Goal: Information Seeking & Learning: Learn about a topic

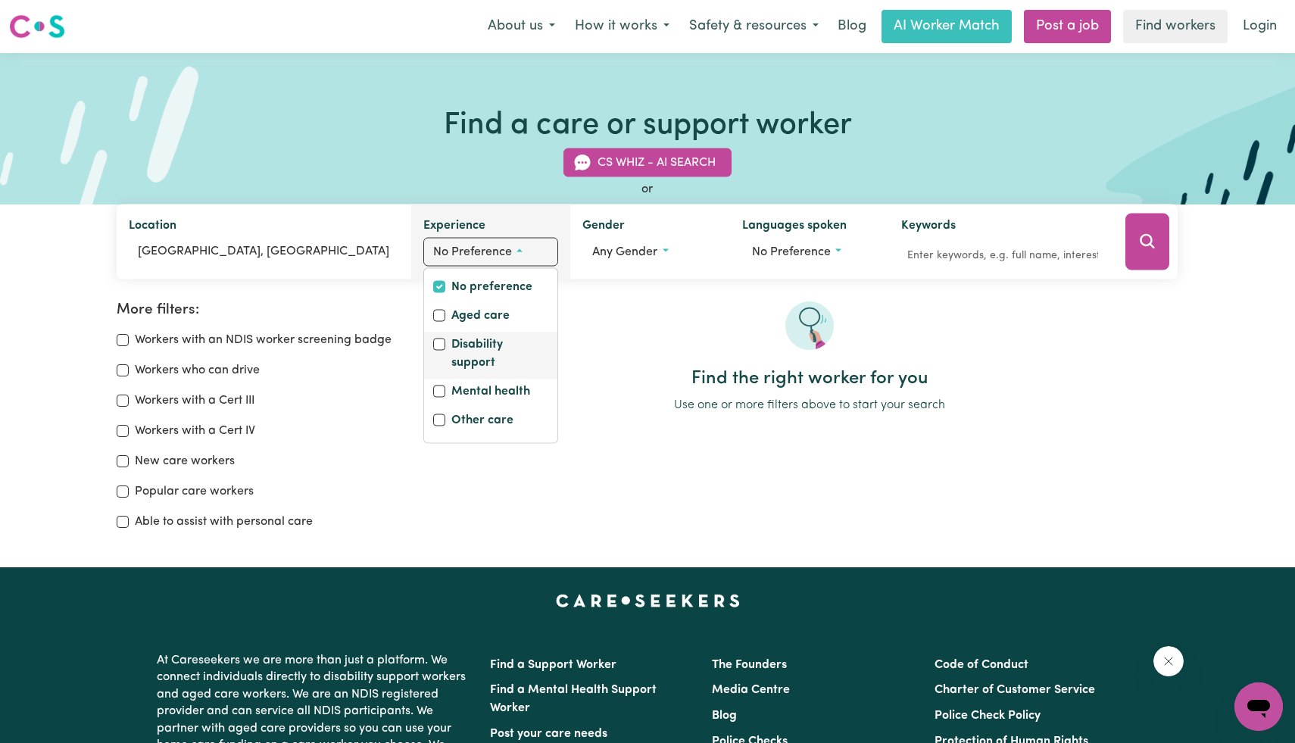
click at [486, 351] on label "Disability support" at bounding box center [499, 354] width 97 height 39
click at [445, 351] on input "Disability support" at bounding box center [439, 344] width 12 height 12
checkbox input "true"
checkbox input "false"
click at [506, 260] on button "Disability support" at bounding box center [490, 252] width 135 height 29
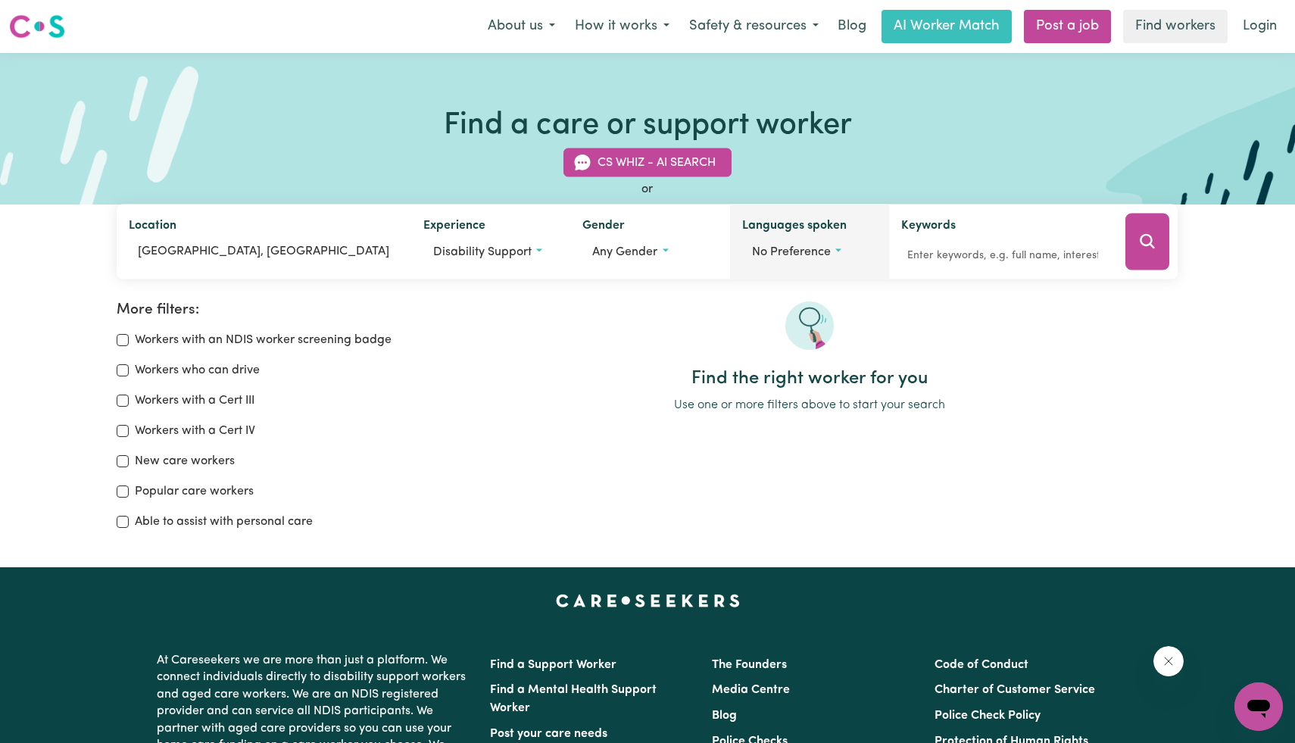
click at [794, 257] on button "No preference" at bounding box center [809, 252] width 135 height 29
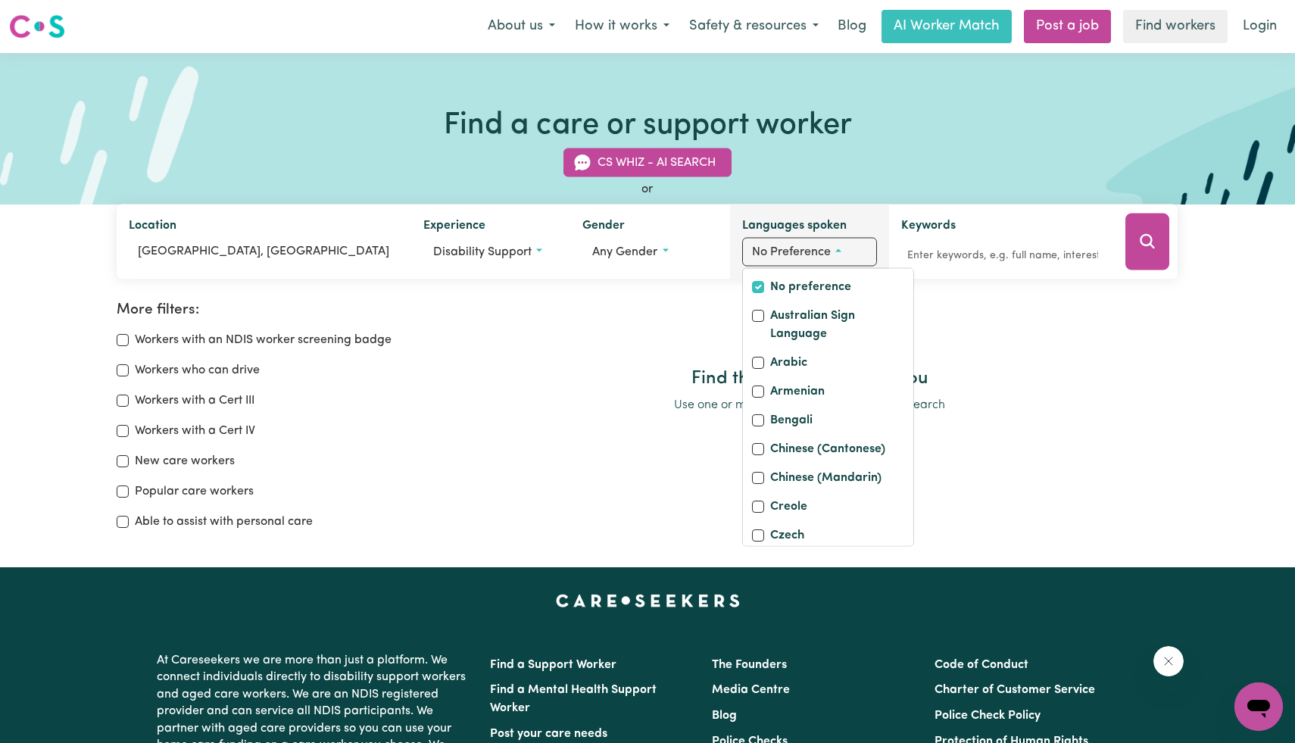
click at [794, 257] on button "No preference" at bounding box center [809, 252] width 135 height 29
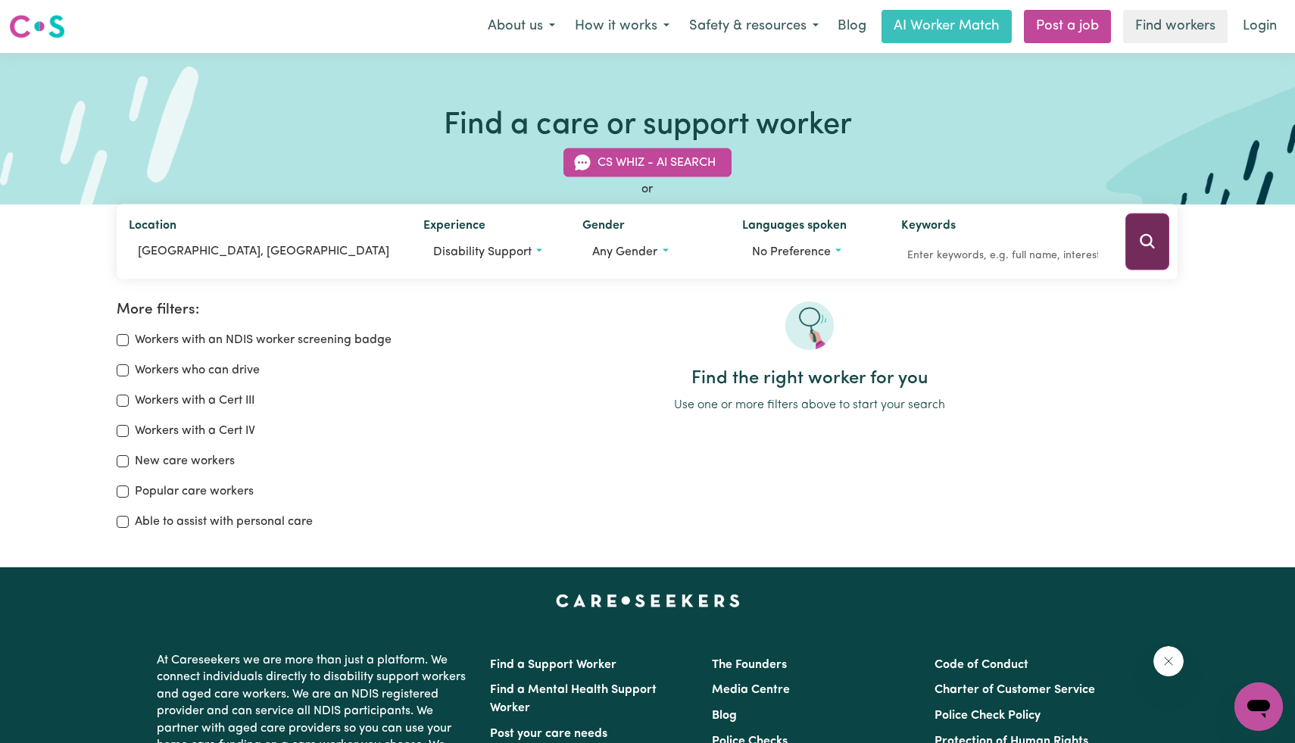
click at [1149, 254] on button "Search" at bounding box center [1147, 242] width 44 height 57
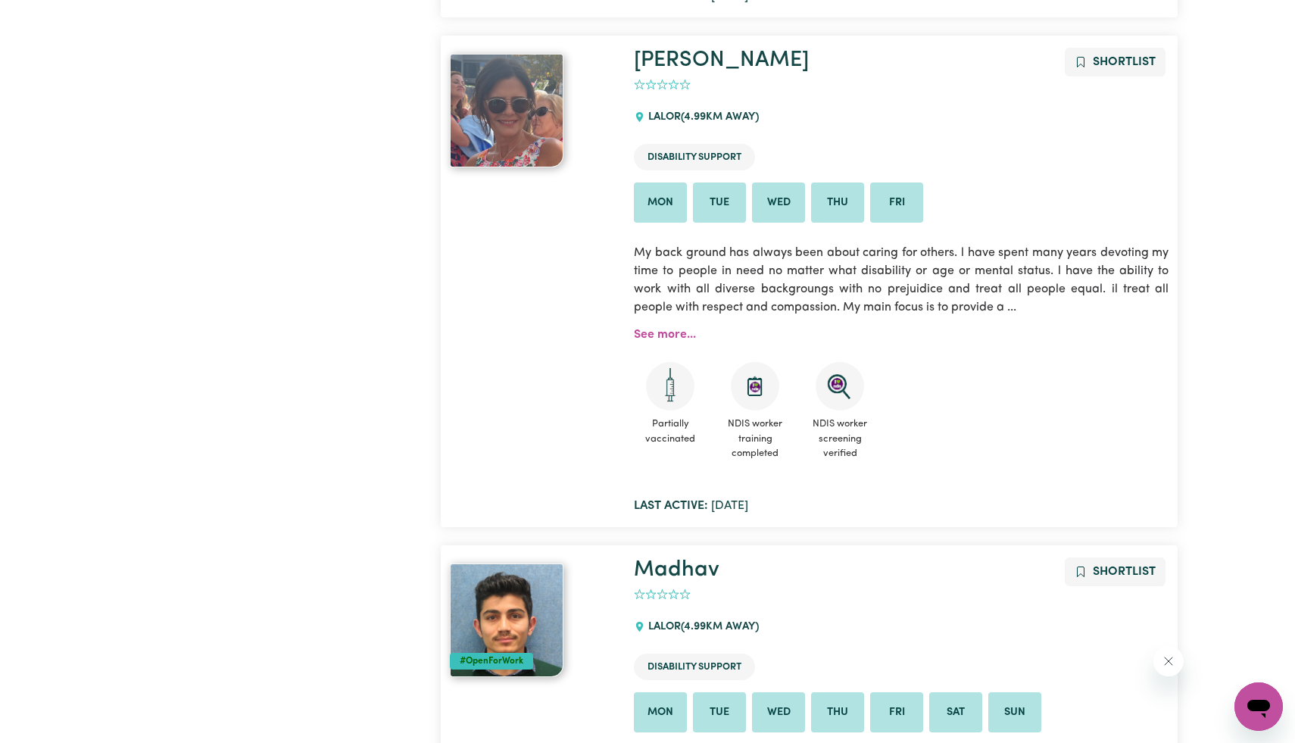
scroll to position [4348, 0]
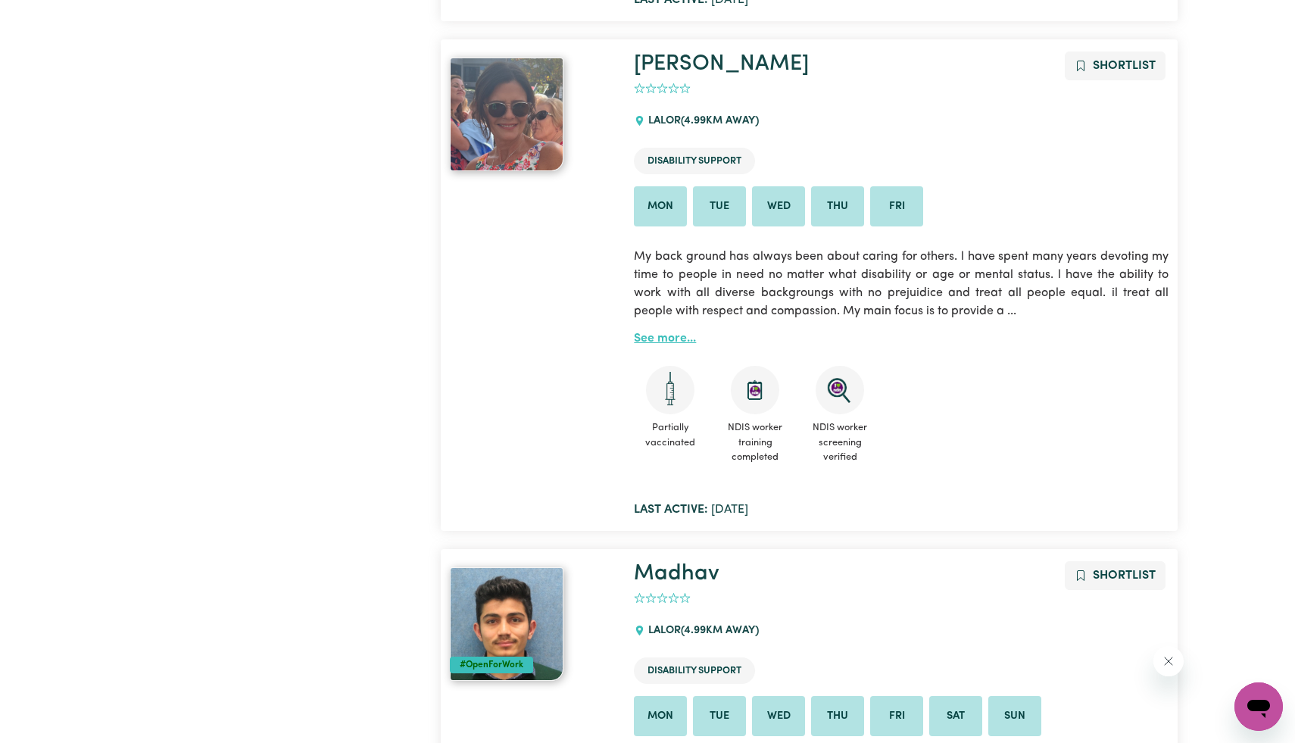
click at [674, 335] on link "See more..." at bounding box center [665, 338] width 62 height 12
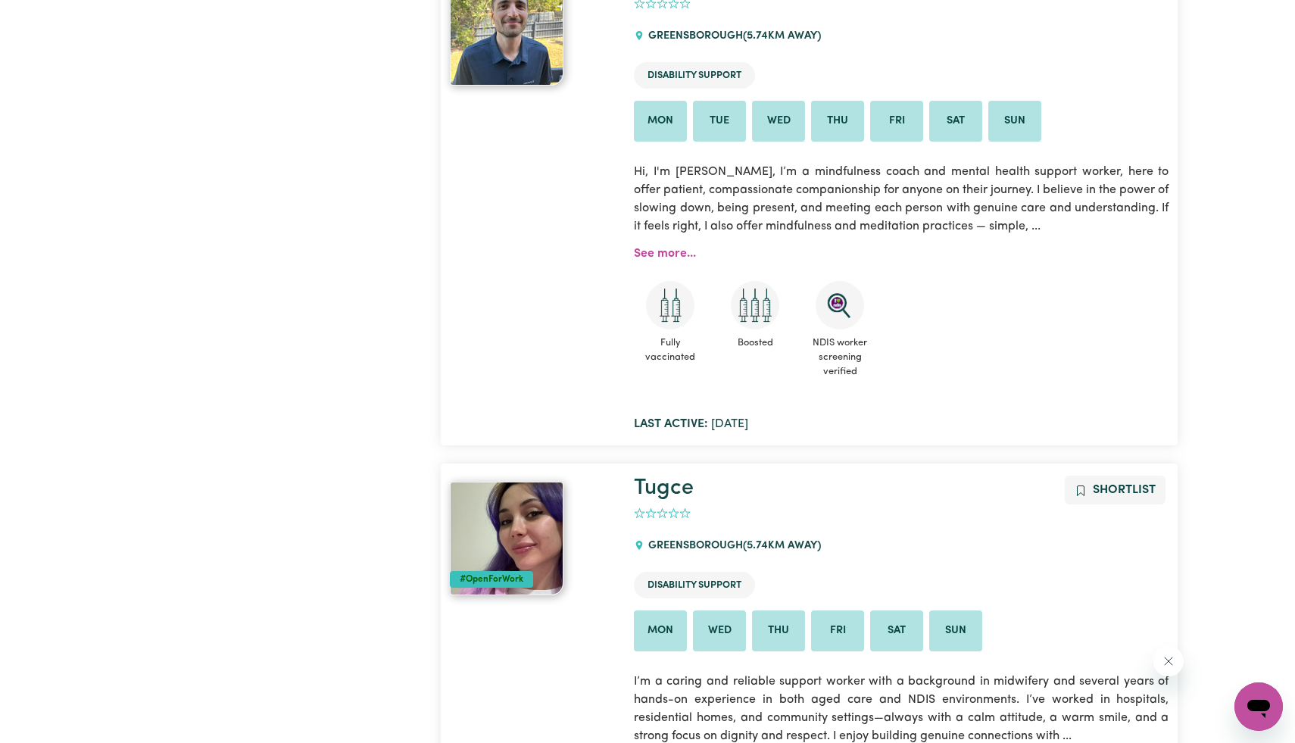
scroll to position [9342, 0]
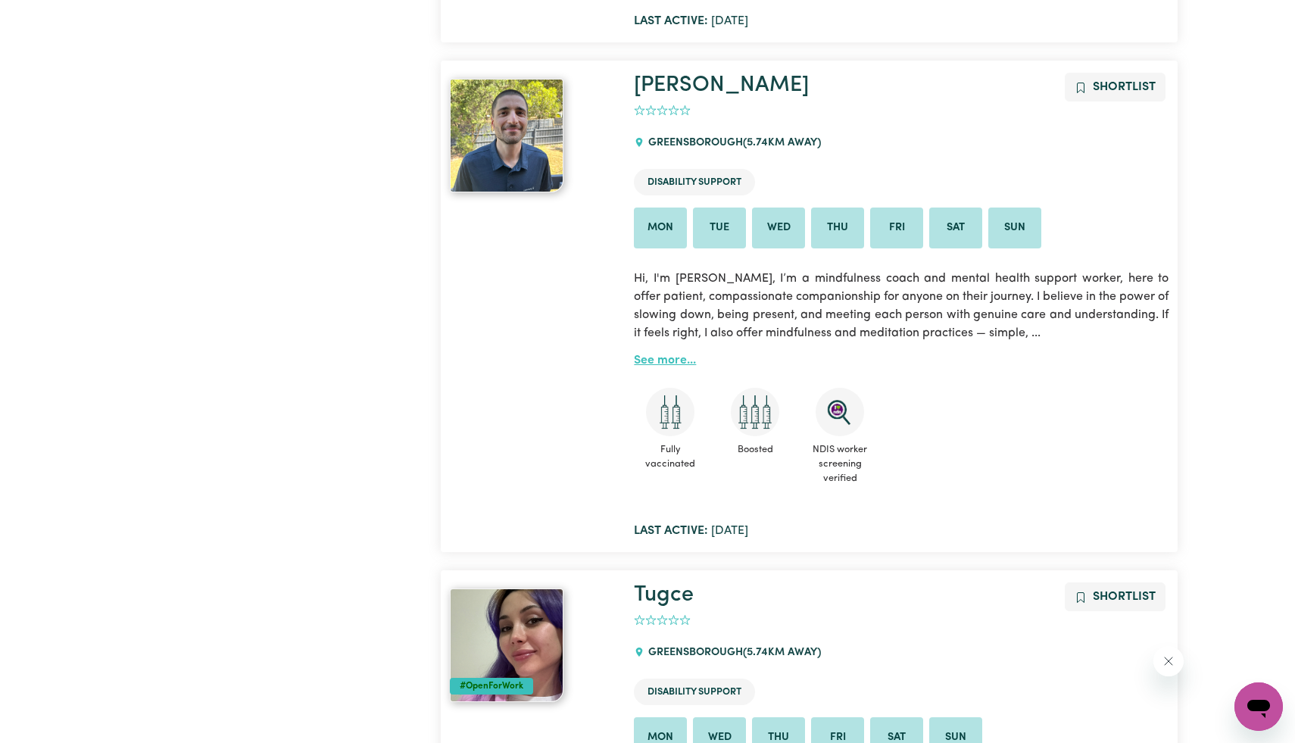
click at [666, 354] on link "See more..." at bounding box center [665, 360] width 62 height 12
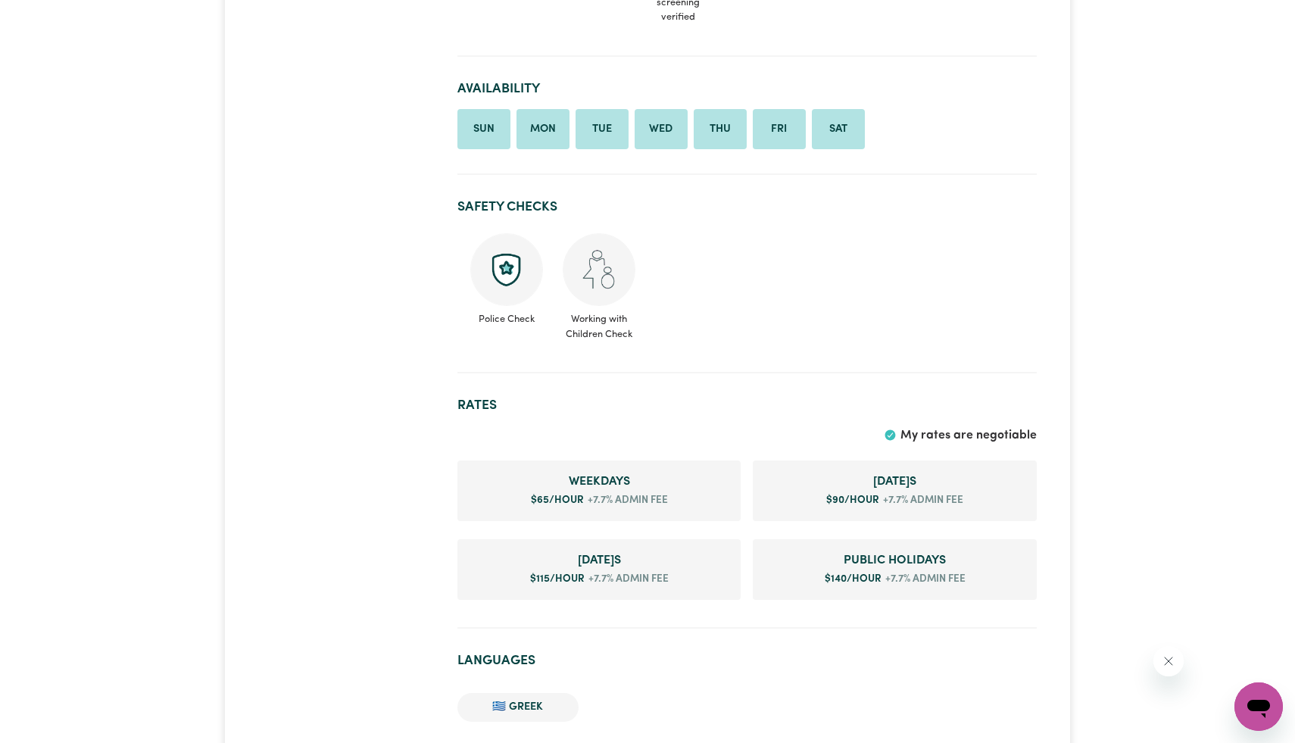
scroll to position [985, 0]
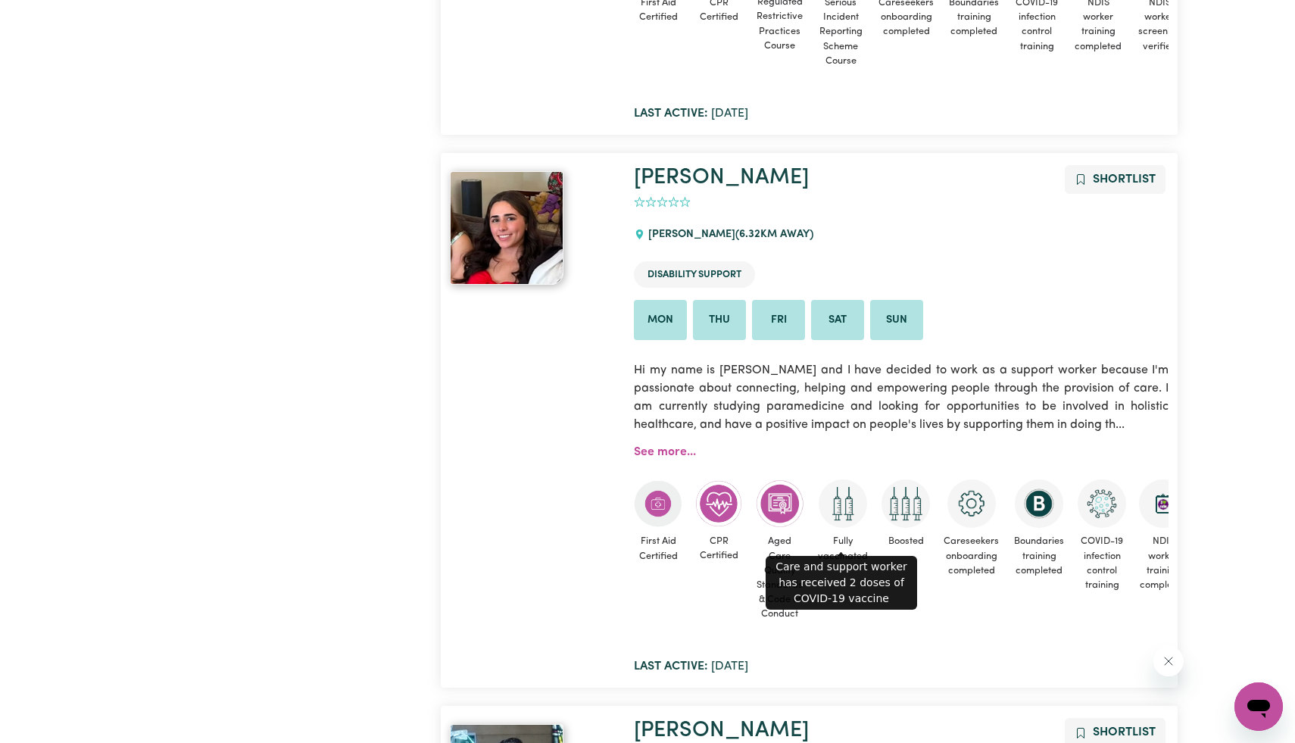
scroll to position [0, 78]
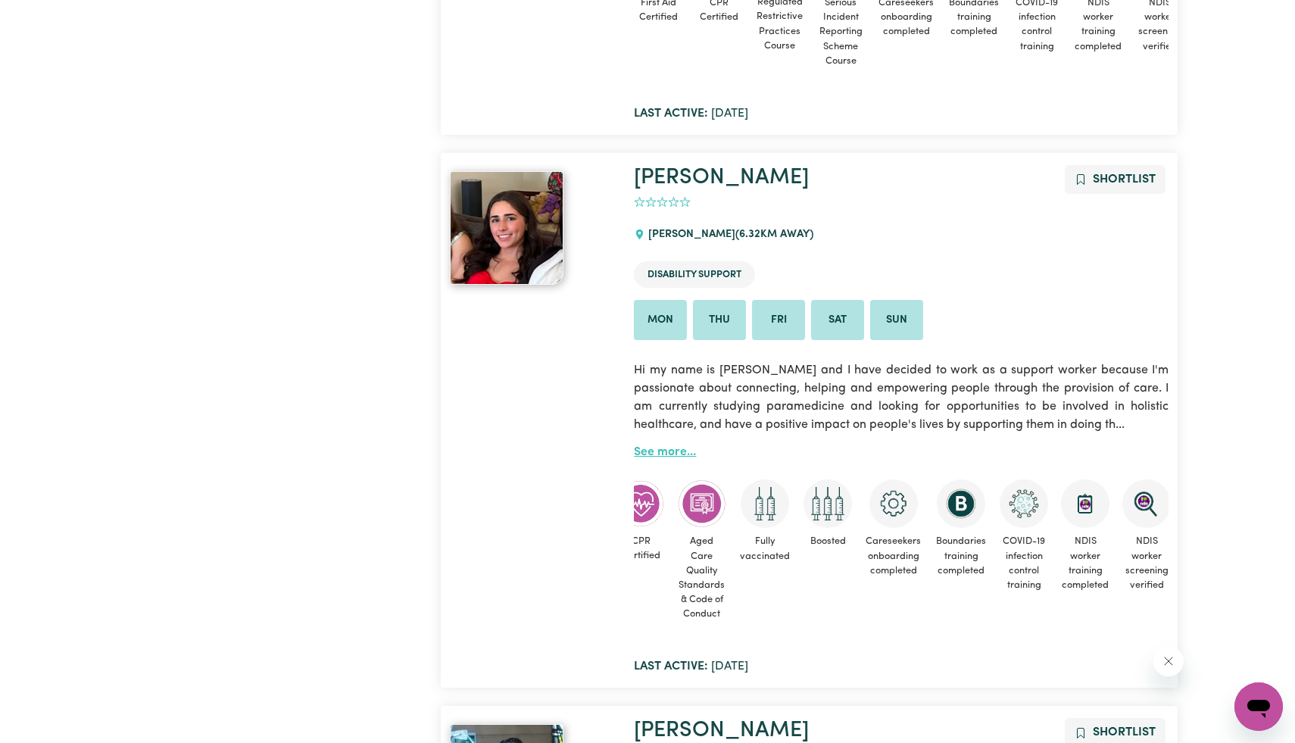
click at [668, 446] on link "See more..." at bounding box center [665, 452] width 62 height 12
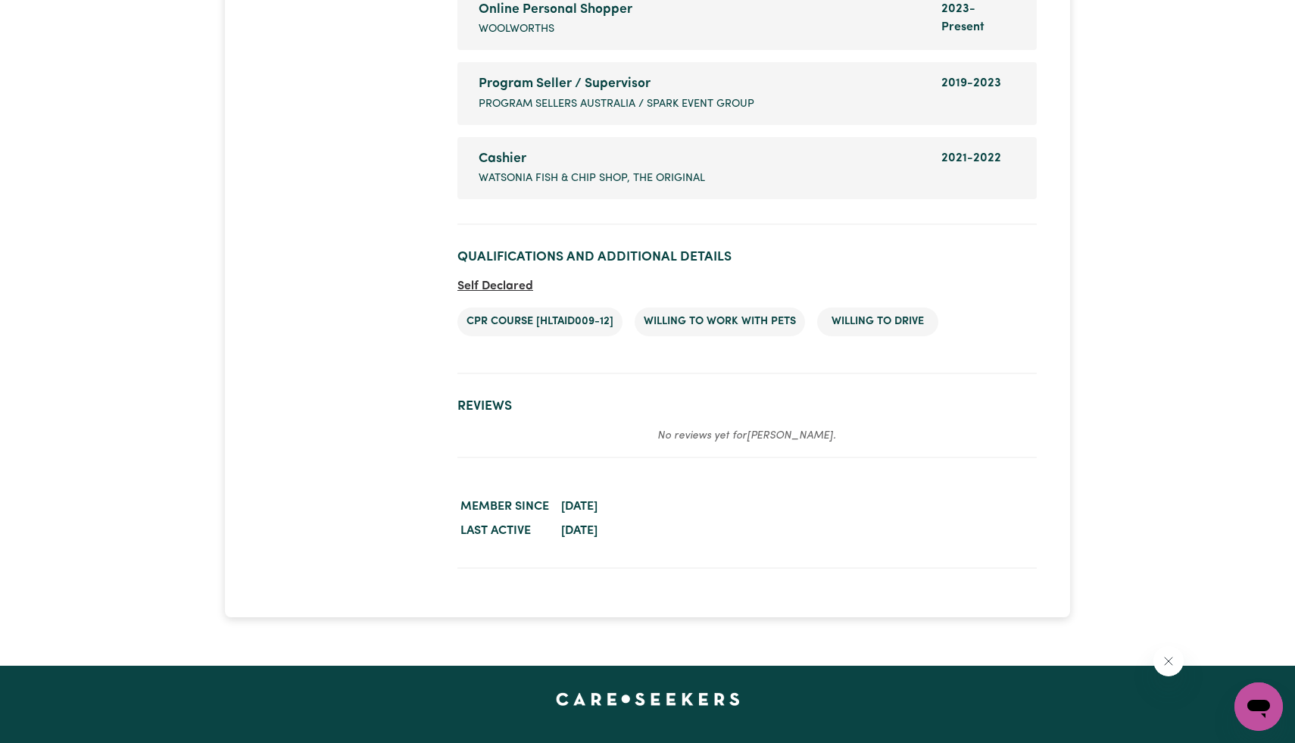
scroll to position [2617, 0]
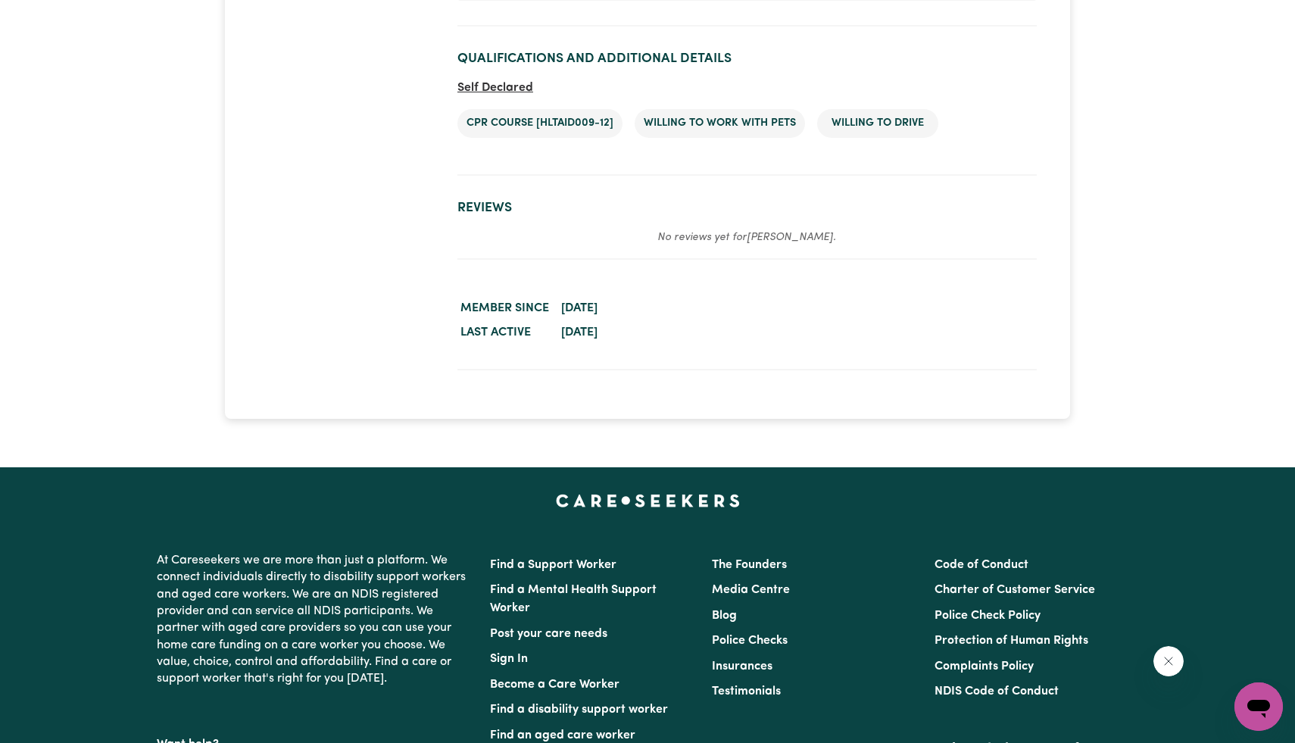
drag, startPoint x: 575, startPoint y: 306, endPoint x: 639, endPoint y: 338, distance: 72.1
click at [639, 338] on dl "Member since [DATE] Last active [DATE]" at bounding box center [746, 320] width 579 height 48
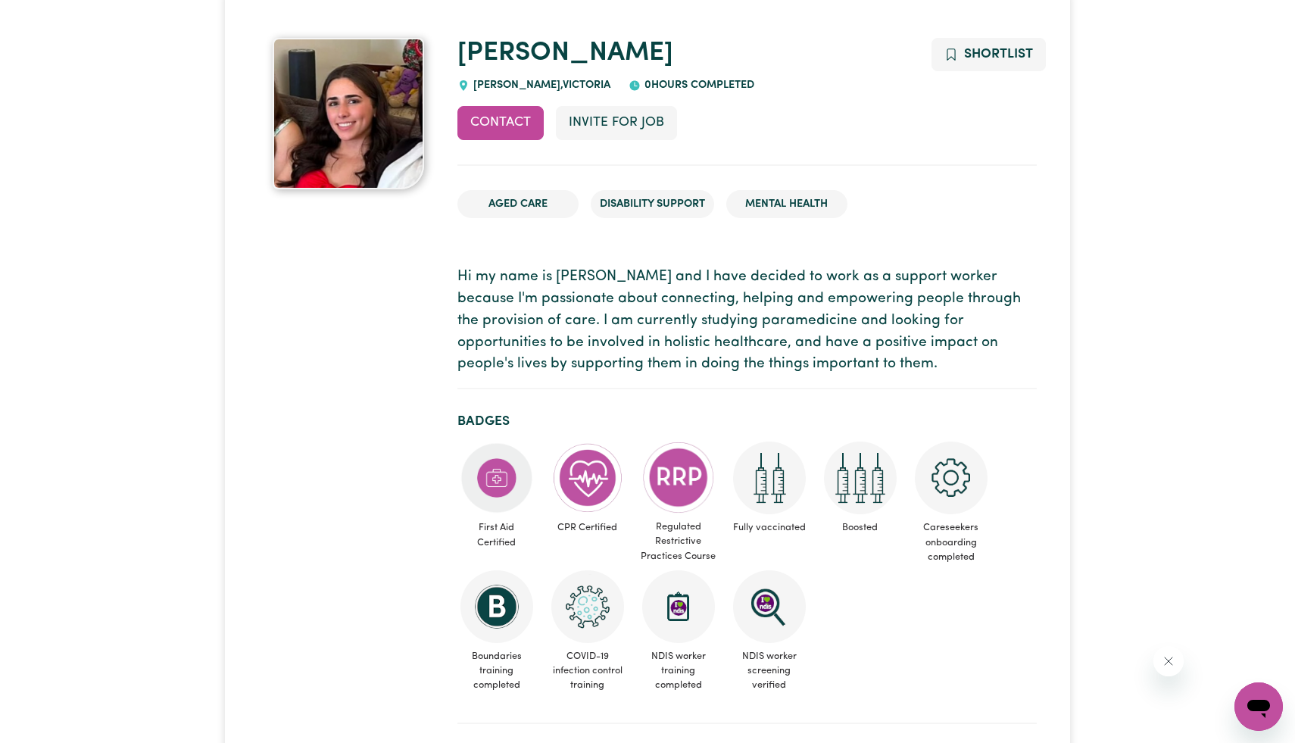
scroll to position [0, 0]
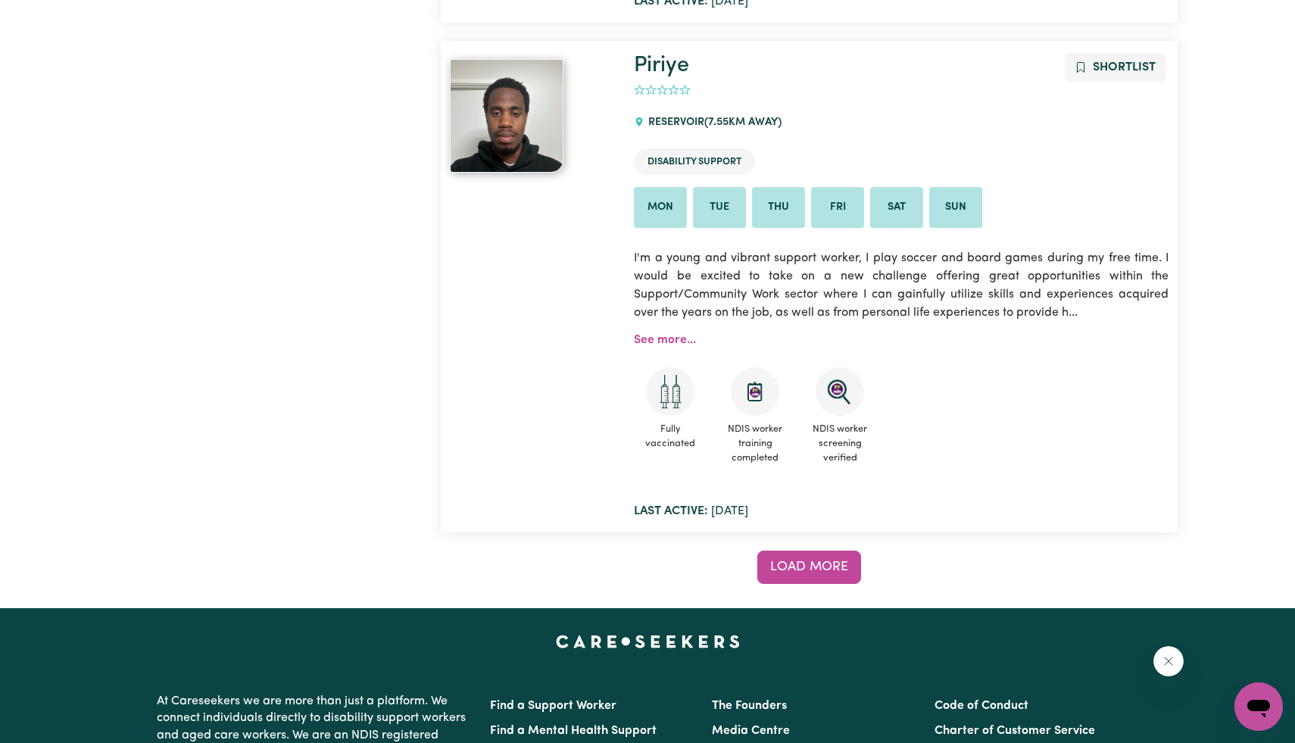
scroll to position [12435, 0]
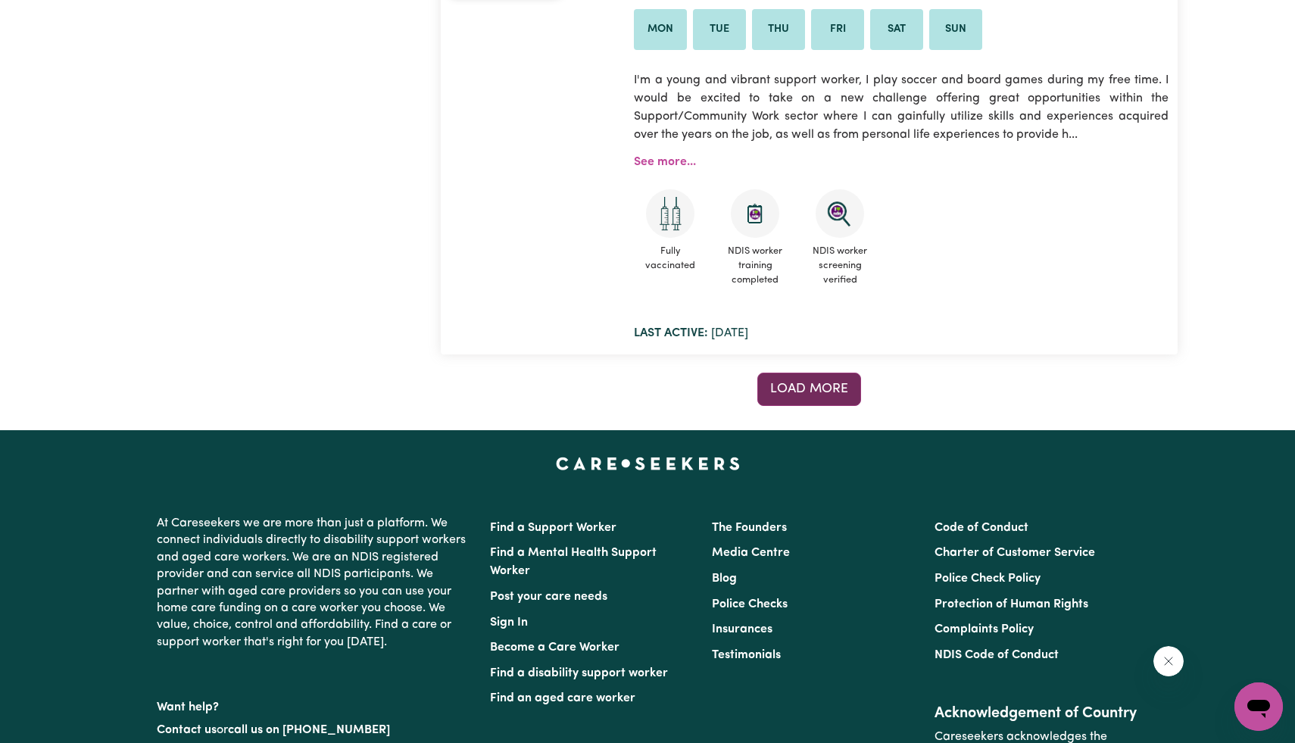
click at [839, 382] on span "Load more" at bounding box center [809, 388] width 78 height 13
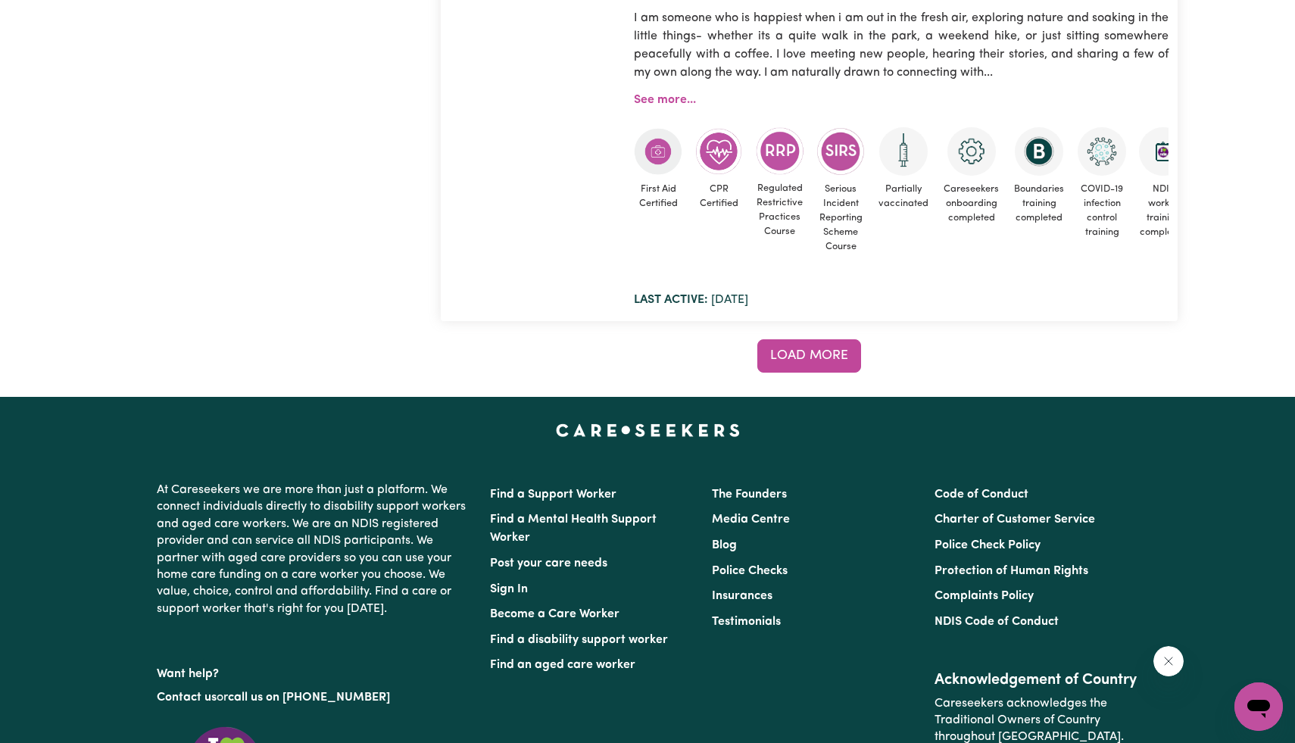
scroll to position [25408, 0]
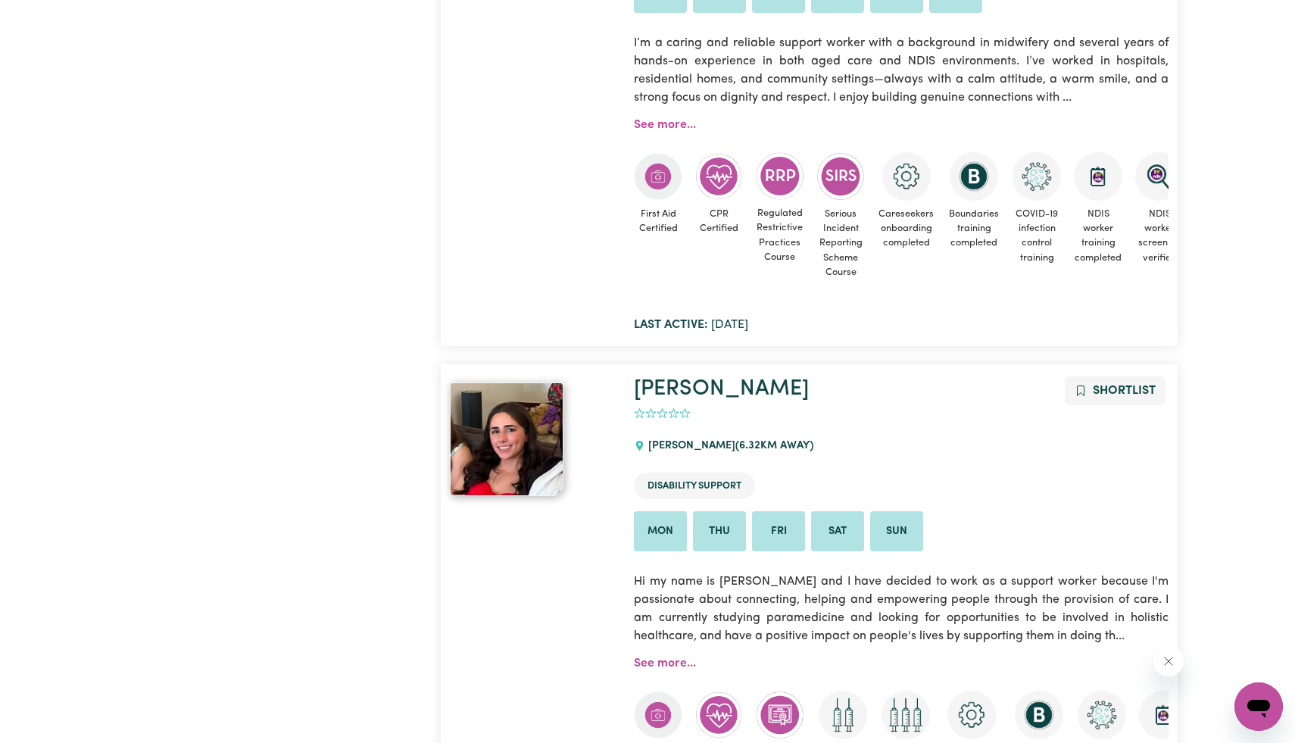
scroll to position [6454, 0]
